Goal: Submit feedback/report problem

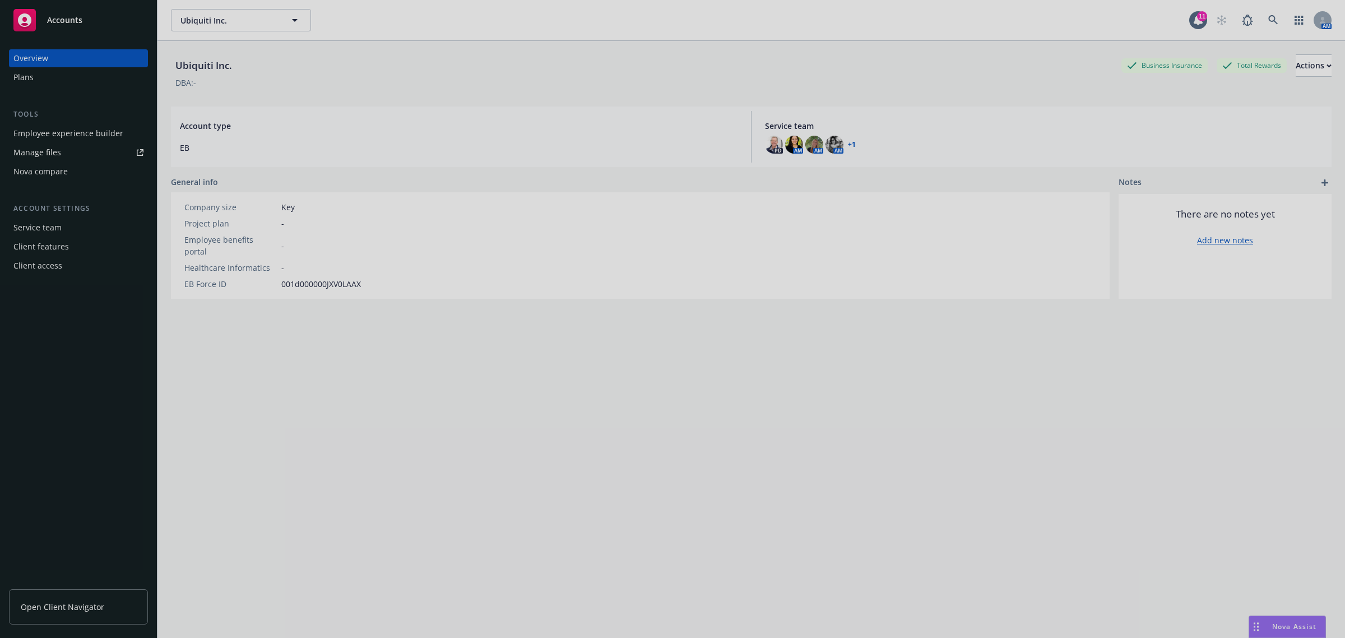
click at [1295, 622] on div at bounding box center [672, 319] width 1345 height 638
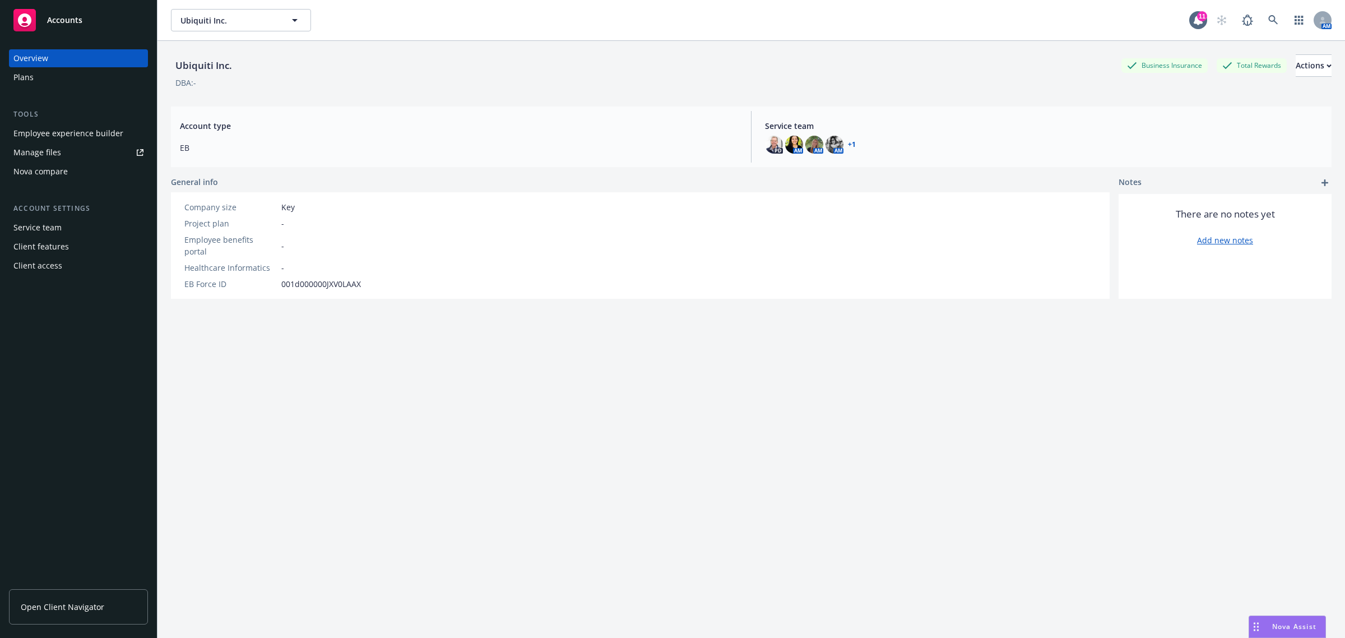
click at [1290, 633] on div "Nova Assist" at bounding box center [1287, 626] width 76 height 21
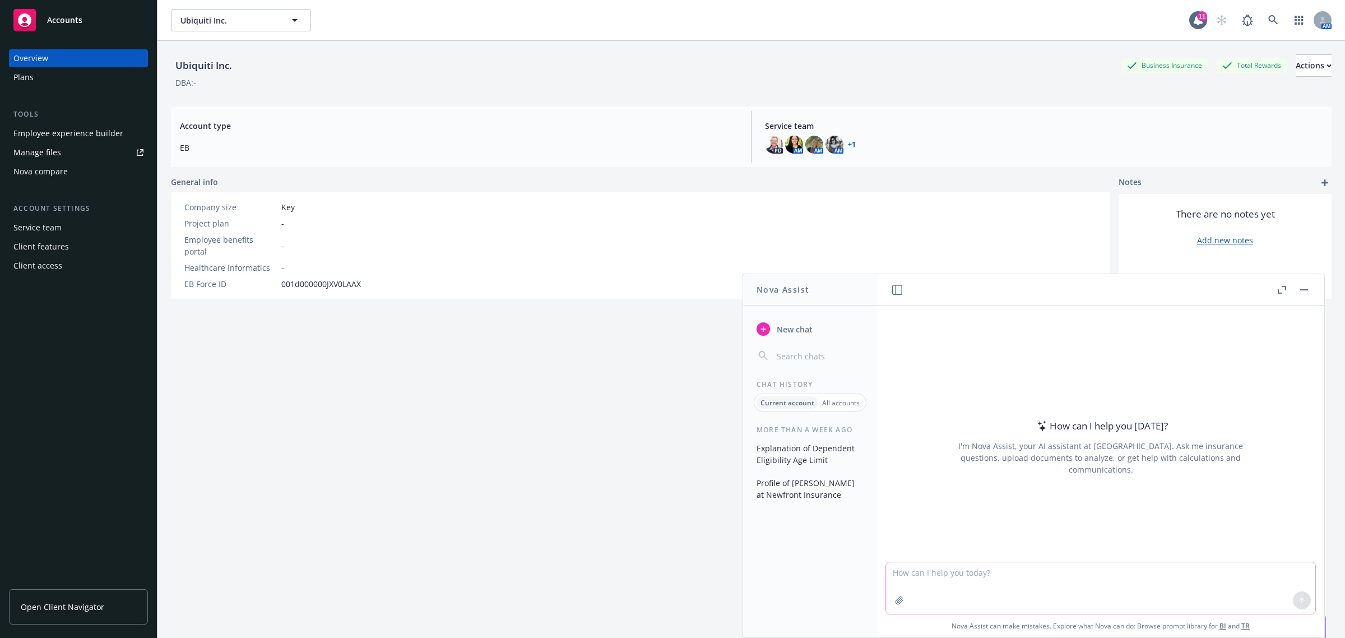
click at [1043, 585] on textarea at bounding box center [1100, 588] width 429 height 52
paste textarea "I reached out to Cigna and got Mingjun and his spouse enrolled. It will take 24…"
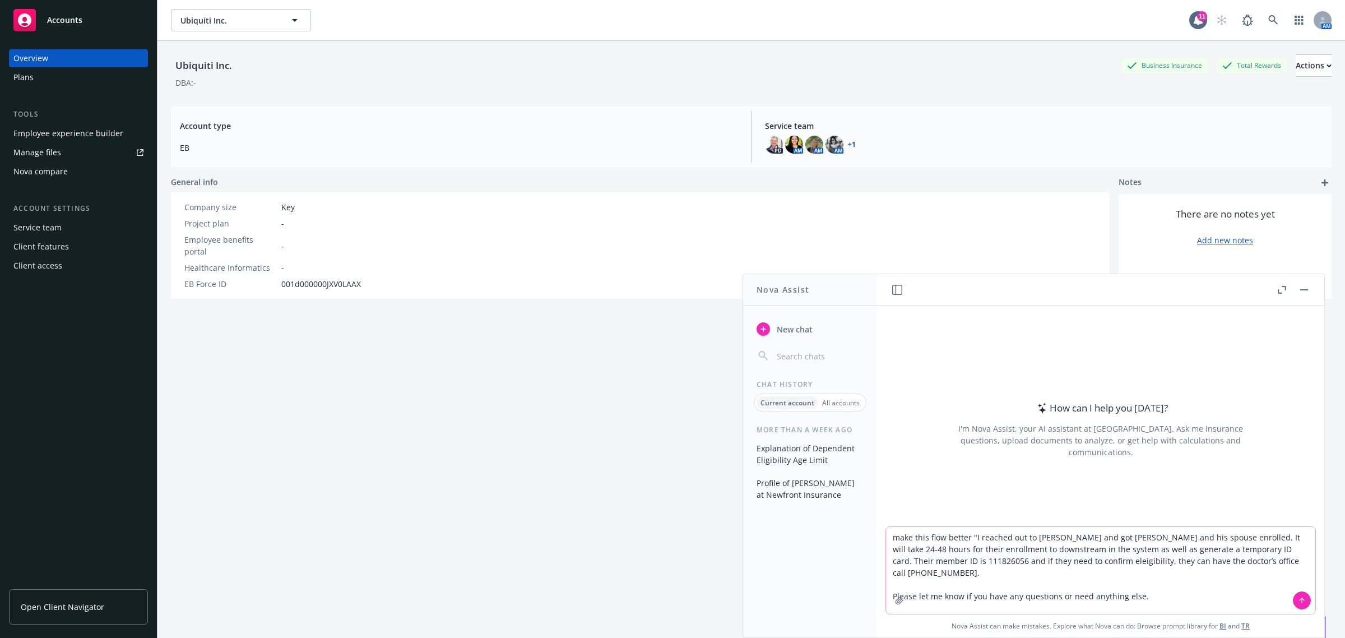
type textarea "make this flow better "I reached out to [PERSON_NAME] and got [PERSON_NAME] and…"
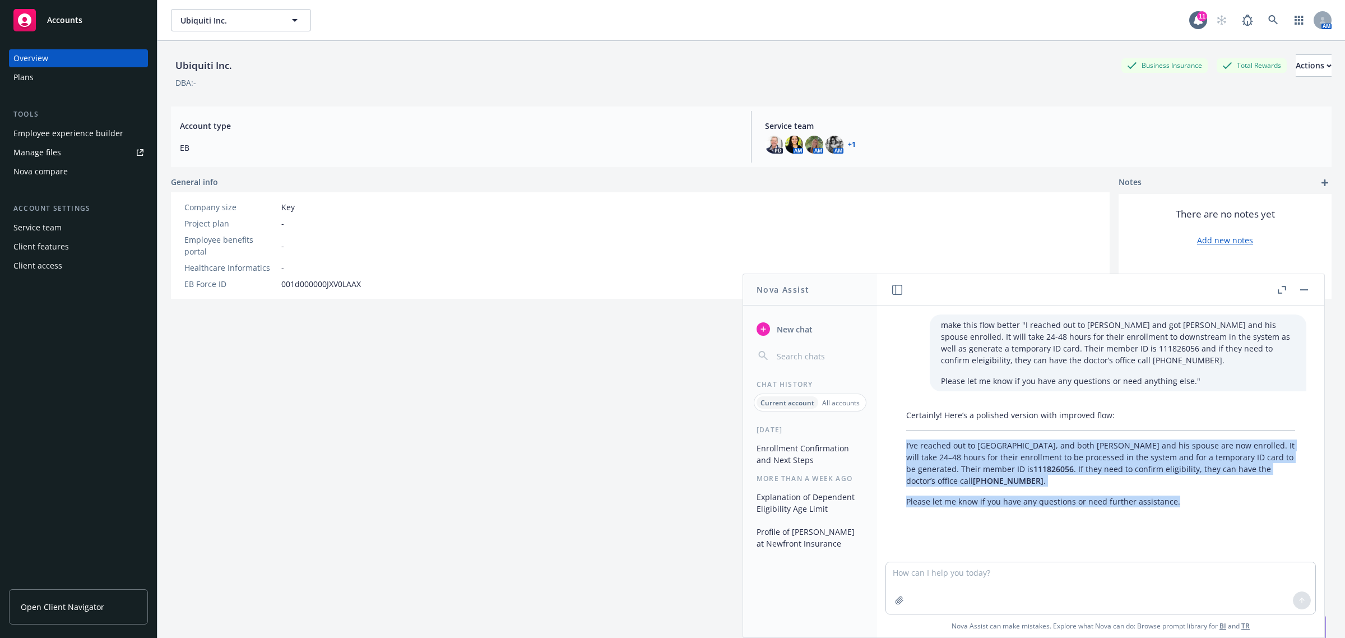
drag, startPoint x: 904, startPoint y: 444, endPoint x: 1220, endPoint y: 505, distance: 322.4
click at [1220, 505] on div "Certainly! Here’s a polished version with improved flow: I’ve reached out to [G…" at bounding box center [1100, 457] width 411 height 107
copy div "I’ve reached out to [GEOGRAPHIC_DATA], and both [PERSON_NAME] and his spouse ar…"
